Goal: Task Accomplishment & Management: Manage account settings

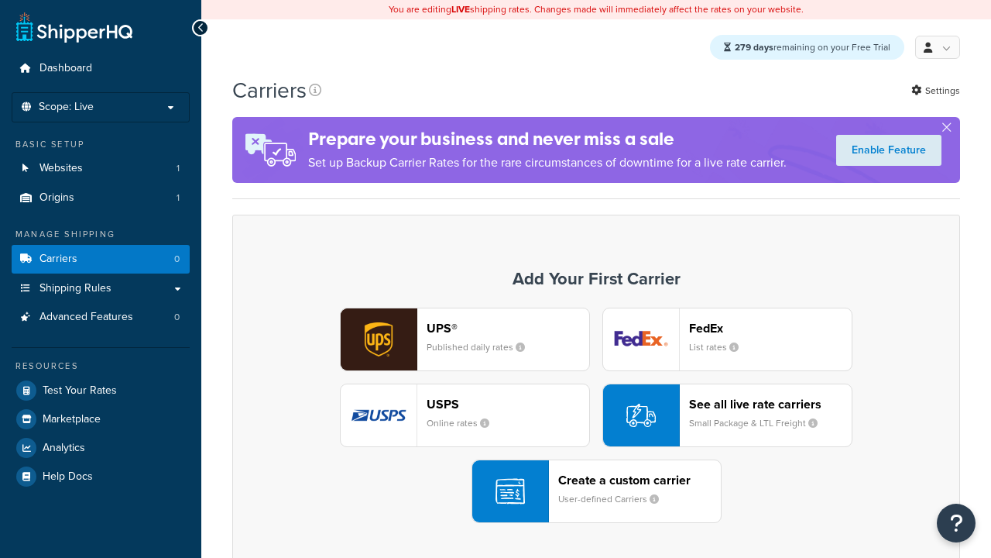
click at [465, 340] on div "UPS® Published daily rates" at bounding box center [508, 339] width 163 height 37
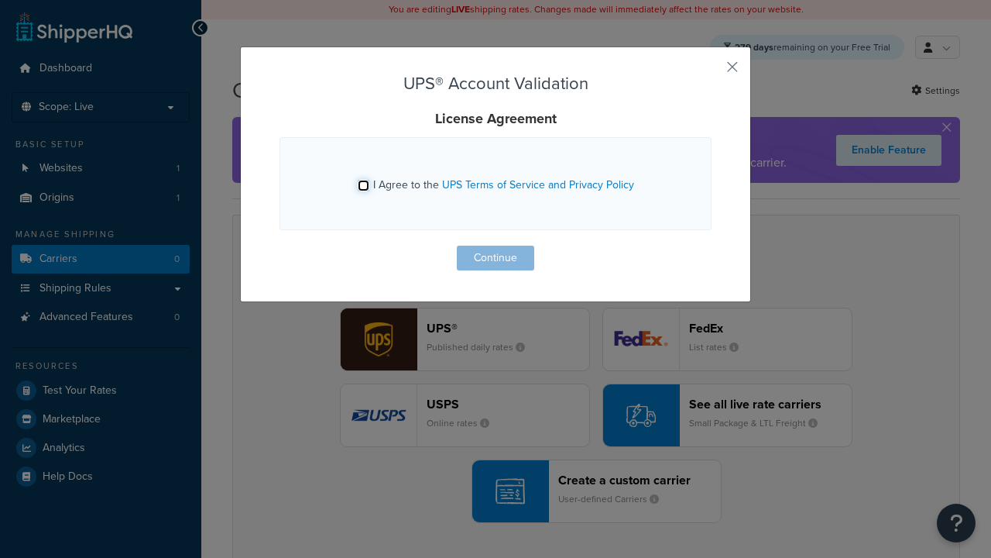
click at [365, 185] on input "I Agree to the UPS Terms of Service and Privacy Policy" at bounding box center [364, 186] width 12 height 12
checkbox input "true"
click at [496, 258] on button "Continue" at bounding box center [495, 257] width 77 height 25
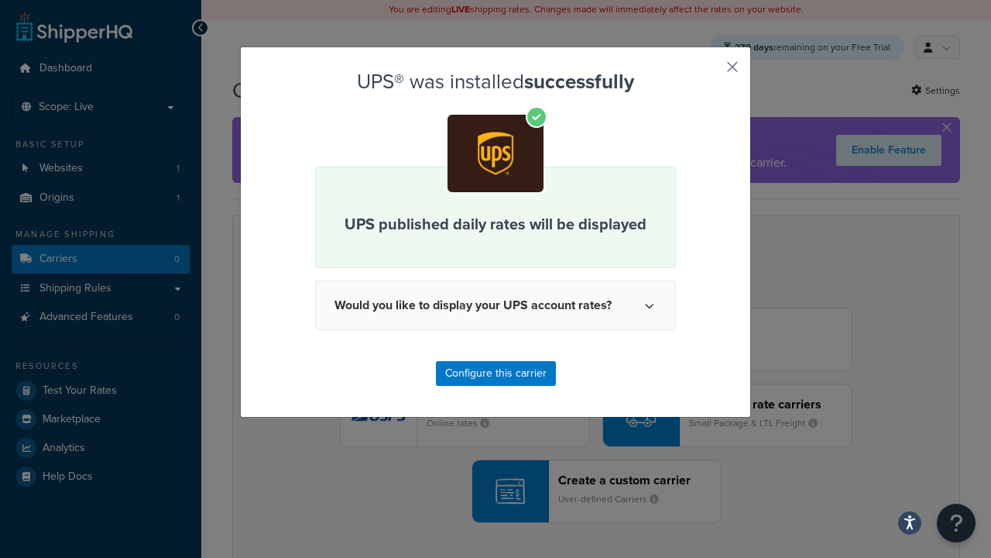
click at [709, 72] on button "button" at bounding box center [710, 72] width 4 height 4
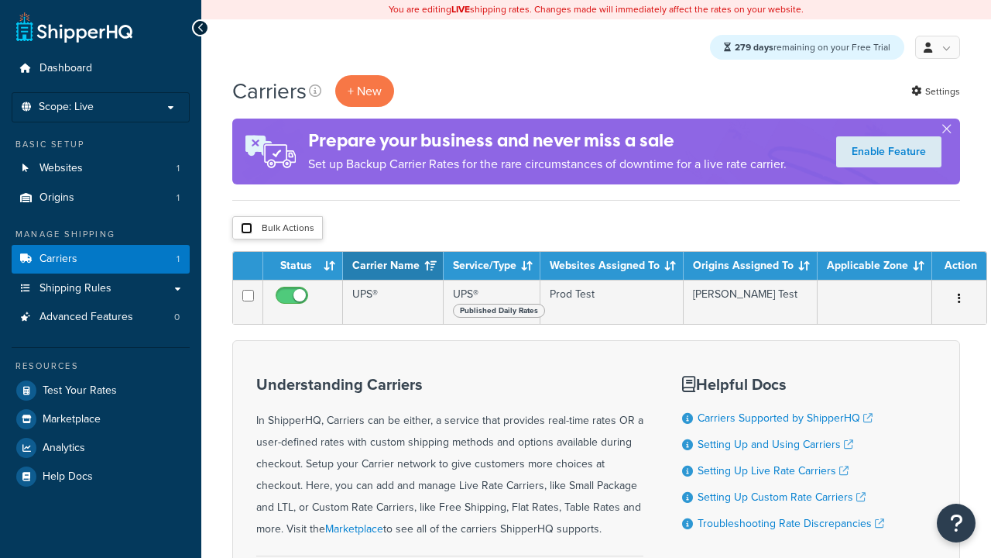
click at [246, 229] on input "checkbox" at bounding box center [247, 228] width 12 height 12
checkbox input "true"
click at [0, 0] on button "Delete" at bounding box center [0, 0] width 0 height 0
